Goal: Navigation & Orientation: Understand site structure

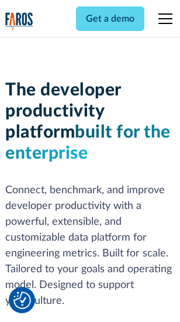
scroll to position [176, 0]
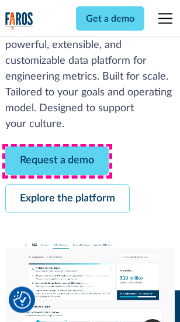
click at [57, 162] on link "Request a demo" at bounding box center [57, 161] width 104 height 29
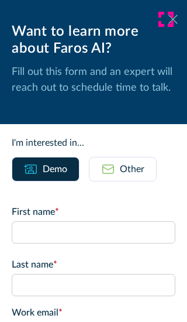
click at [169, 19] on icon at bounding box center [173, 19] width 9 height 9
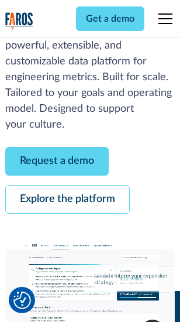
scroll to position [214, 0]
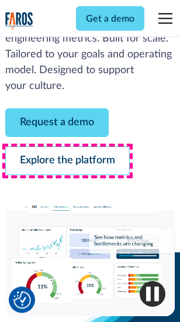
click at [67, 162] on link "Explore the platform" at bounding box center [67, 161] width 125 height 29
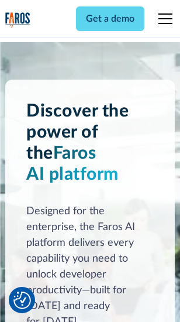
scroll to position [8926, 0]
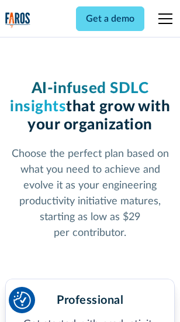
scroll to position [1861, 0]
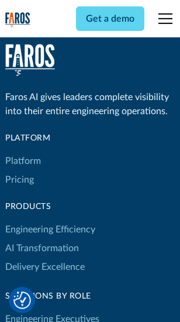
click at [23, 161] on link "Platform" at bounding box center [23, 161] width 36 height 19
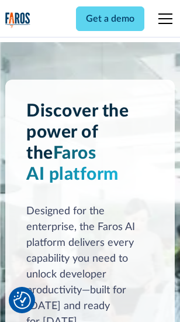
scroll to position [9302, 0]
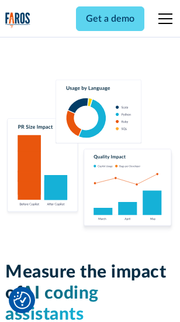
scroll to position [7330, 0]
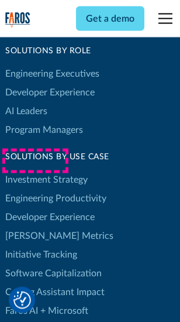
click at [35, 227] on link "[PERSON_NAME] Metrics" at bounding box center [59, 236] width 108 height 19
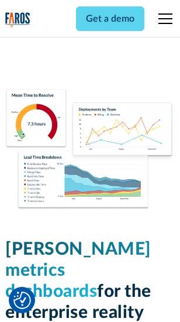
scroll to position [5190, 0]
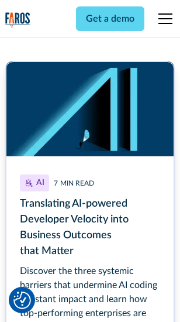
scroll to position [5306, 0]
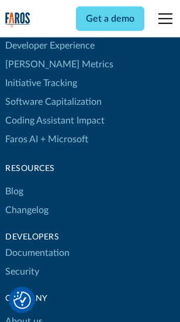
click at [27, 201] on link "Changelog" at bounding box center [26, 210] width 43 height 19
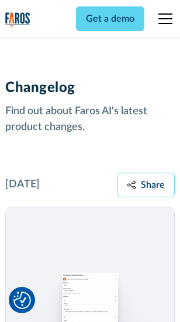
scroll to position [14366, 0]
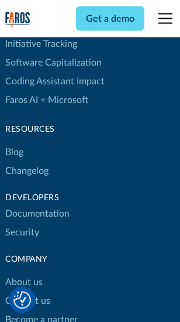
click at [23, 273] on link "About us" at bounding box center [23, 282] width 37 height 19
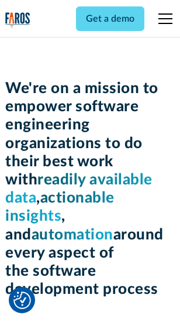
scroll to position [4055, 0]
